Goal: Transaction & Acquisition: Subscribe to service/newsletter

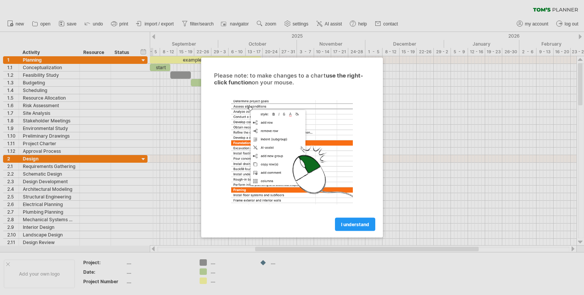
click at [354, 224] on span "I understand" at bounding box center [355, 225] width 28 height 6
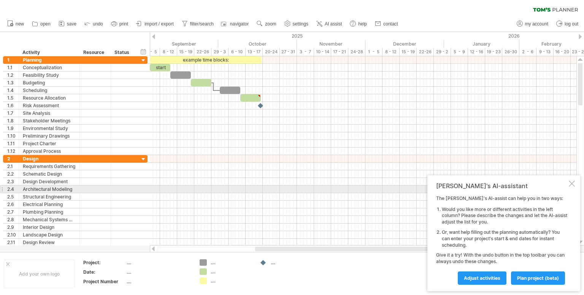
click at [567, 187] on div "[PERSON_NAME]'s AI-assistant The [PERSON_NAME]'s AI-assist can help you in two …" at bounding box center [503, 233] width 153 height 116
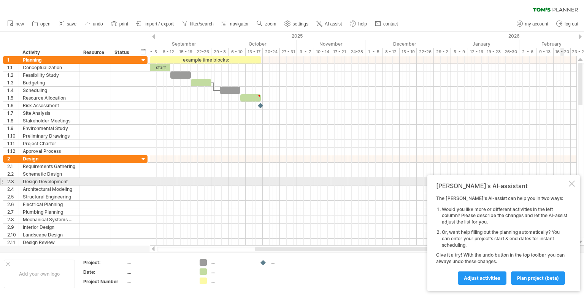
click at [573, 183] on div at bounding box center [571, 183] width 6 height 6
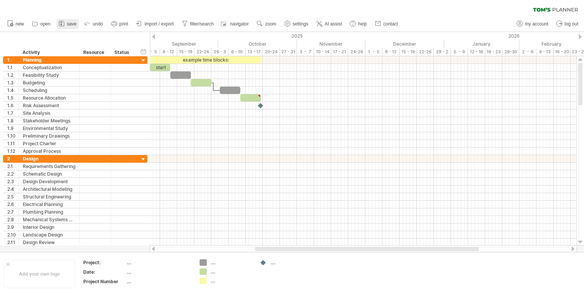
click at [69, 21] on span "save" at bounding box center [71, 23] width 9 height 5
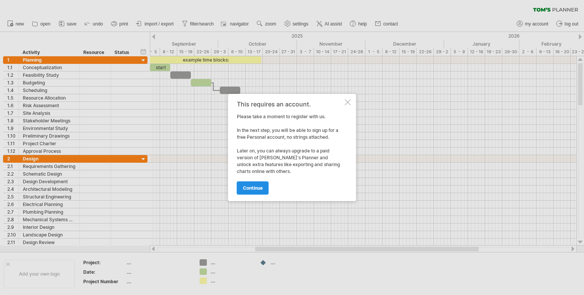
click at [258, 186] on span "continue" at bounding box center [253, 188] width 20 height 6
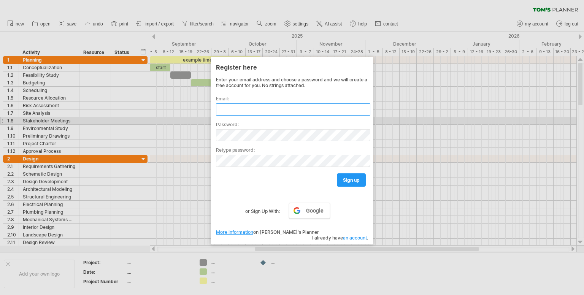
click at [264, 109] on input "text" at bounding box center [293, 109] width 154 height 12
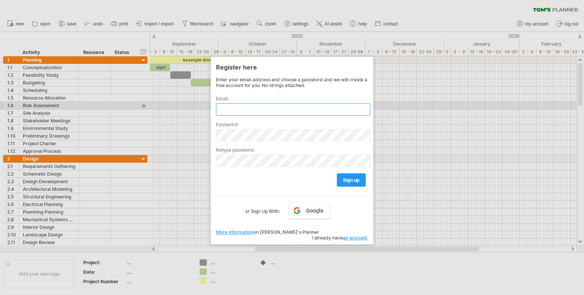
type input "*"
click at [279, 100] on div "**********" at bounding box center [292, 103] width 152 height 26
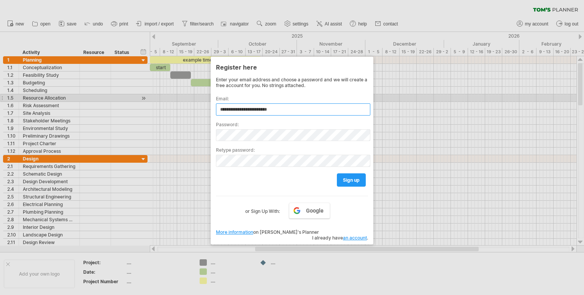
type input "**********"
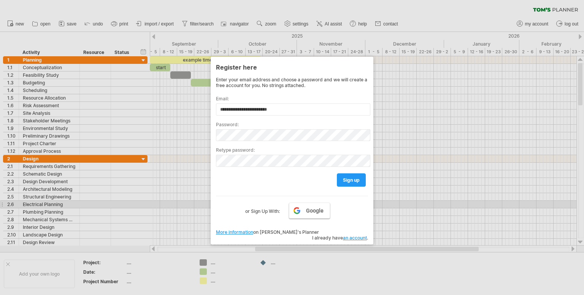
click at [314, 204] on link "Google" at bounding box center [309, 211] width 41 height 16
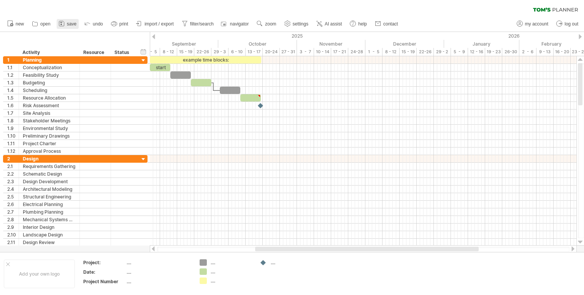
click at [65, 24] on icon at bounding box center [62, 24] width 8 height 8
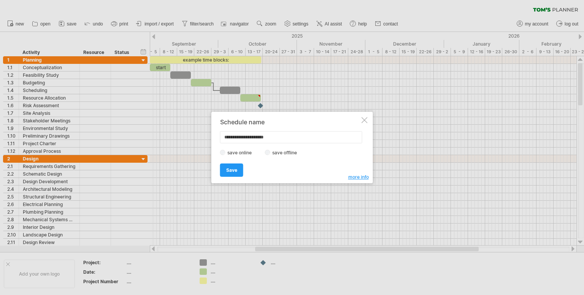
type input "**********"
click at [234, 170] on span "Save" at bounding box center [231, 170] width 11 height 6
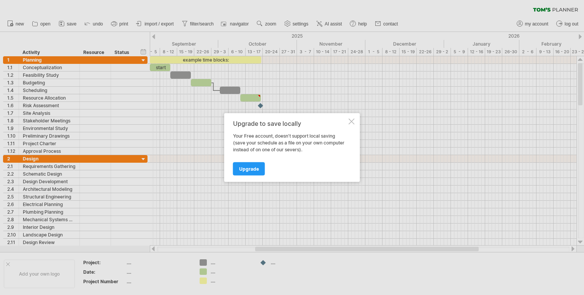
click at [352, 122] on div at bounding box center [351, 122] width 6 height 6
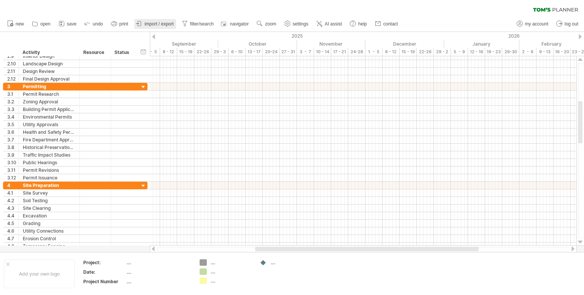
click at [165, 24] on span "import / export" at bounding box center [158, 23] width 29 height 5
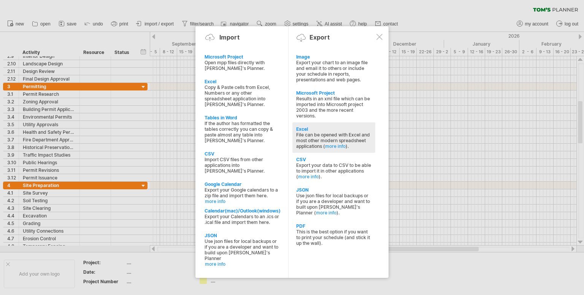
click at [343, 129] on div "Excel" at bounding box center [333, 129] width 75 height 6
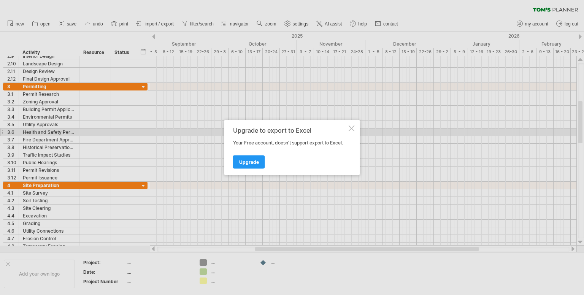
click at [350, 131] on div "Upgrade to export to Excel Your Free account, doesn't support export to Excel. …" at bounding box center [292, 147] width 136 height 55
click at [352, 128] on div at bounding box center [351, 128] width 6 height 6
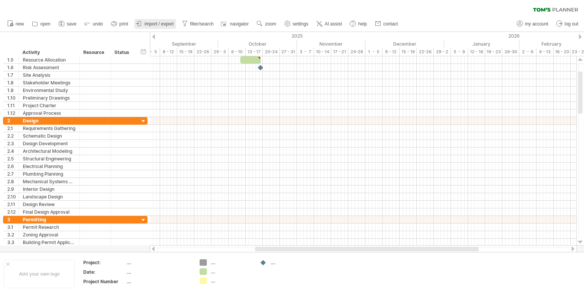
click at [164, 24] on span "import / export" at bounding box center [158, 23] width 29 height 5
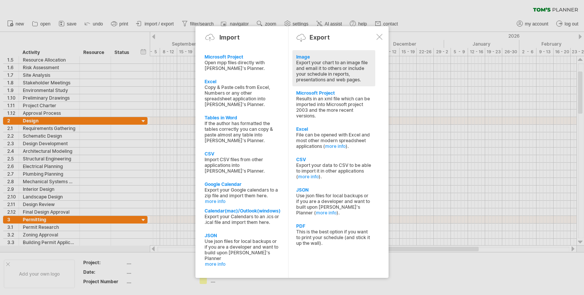
click at [329, 67] on div "Export your chart to an image file and email it to others or include your sched…" at bounding box center [333, 71] width 75 height 23
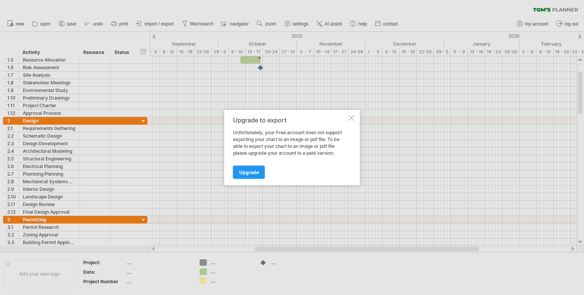
click at [353, 119] on div at bounding box center [351, 118] width 6 height 6
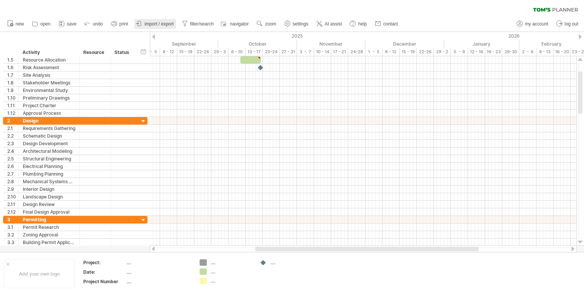
click at [159, 26] on span "import / export" at bounding box center [158, 23] width 29 height 5
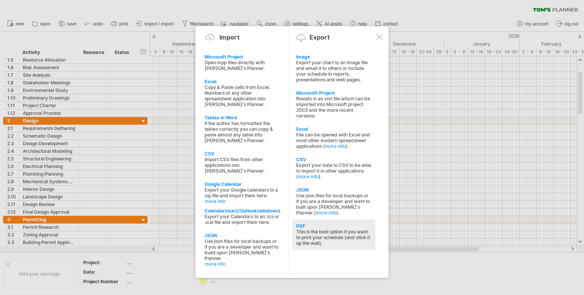
click at [318, 240] on div "This is the best option if you want to print your schedule (and stick it up the…" at bounding box center [333, 237] width 75 height 17
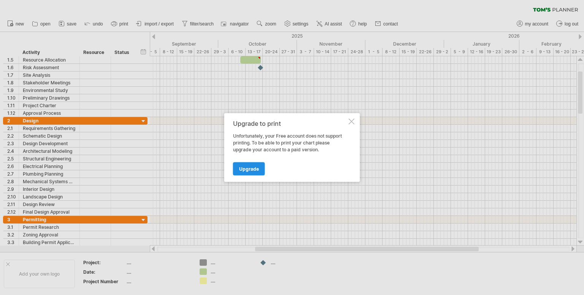
click at [255, 166] on span "Upgrade" at bounding box center [249, 169] width 20 height 6
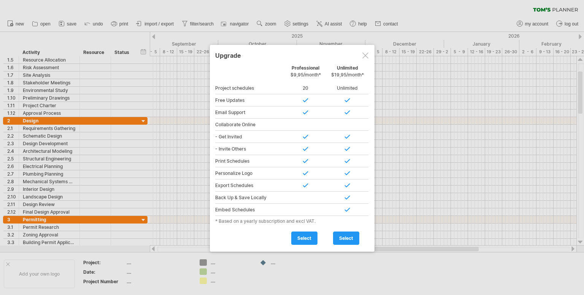
click at [366, 58] on div at bounding box center [365, 55] width 6 height 6
